Goal: Task Accomplishment & Management: Use online tool/utility

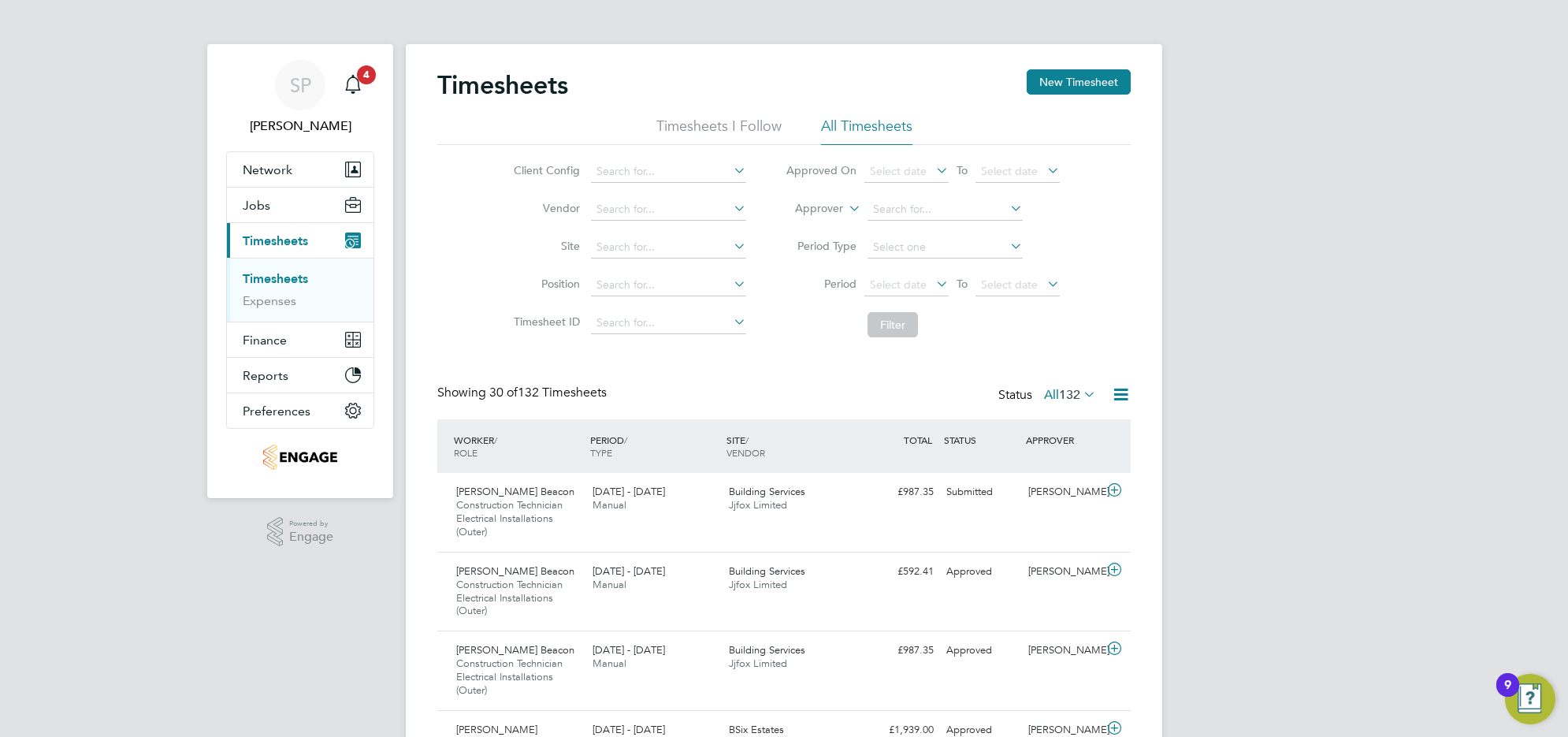
click at [287, 272] on link "Timesheets" at bounding box center [276, 277] width 65 height 15
